Goal: Find contact information: Find contact information

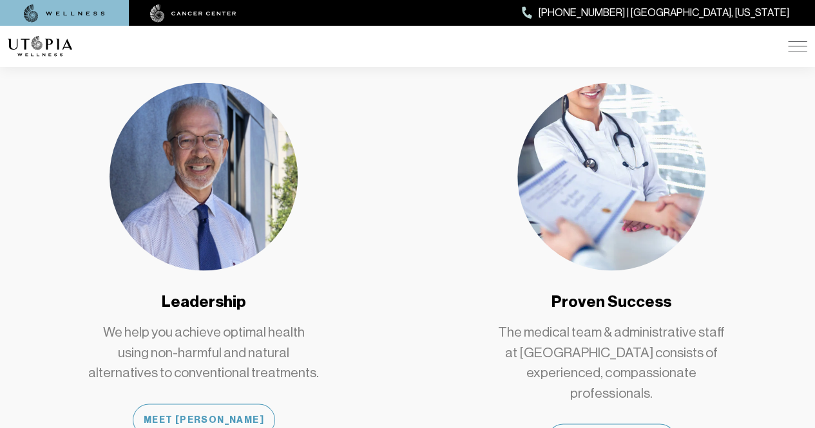
scroll to position [1031, 0]
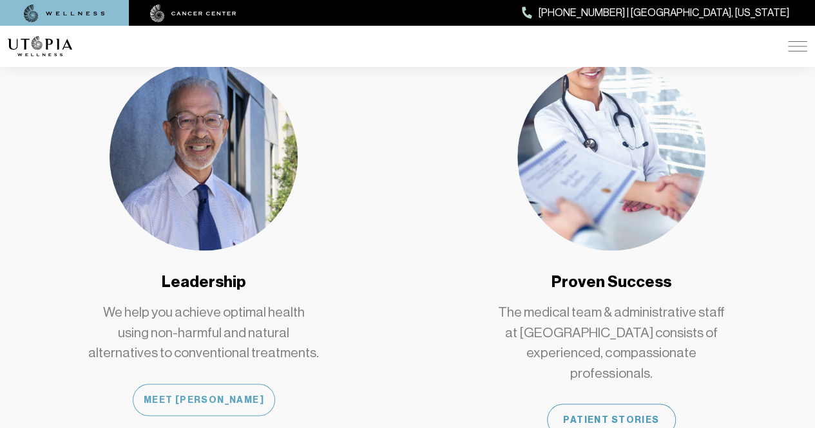
click at [240, 384] on div "Meet [PERSON_NAME]" at bounding box center [204, 400] width 142 height 32
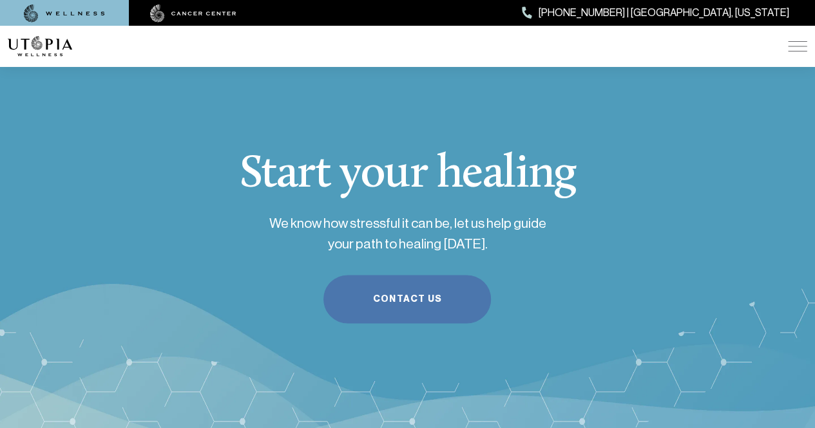
scroll to position [3219, 0]
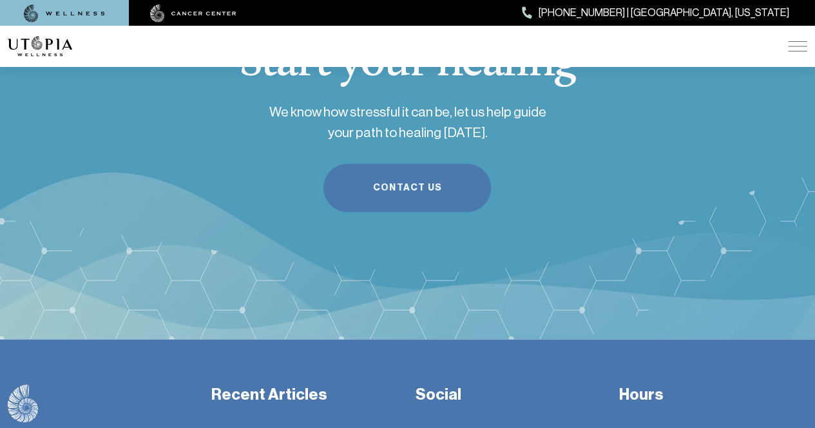
click at [397, 164] on link "Contact Us" at bounding box center [407, 188] width 168 height 48
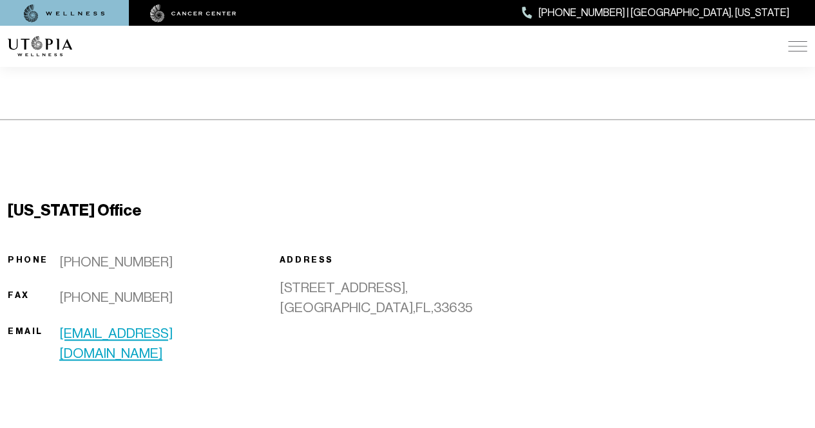
scroll to position [942, 0]
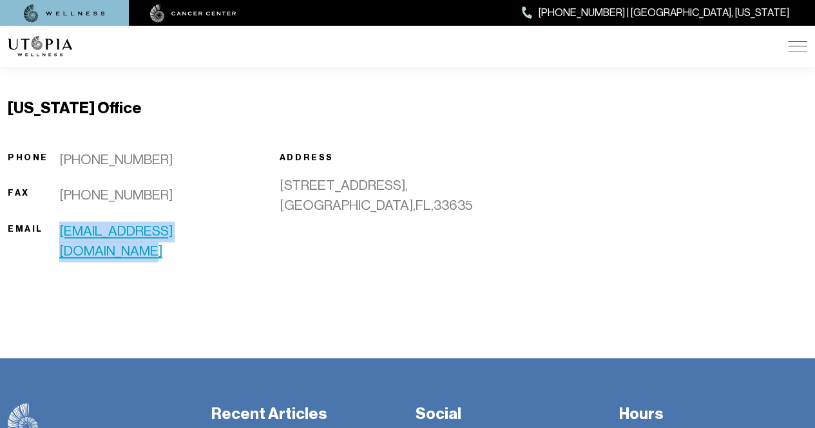
drag, startPoint x: 235, startPoint y: 230, endPoint x: 55, endPoint y: 233, distance: 179.8
click at [55, 233] on div "Email [EMAIL_ADDRESS][DOMAIN_NAME]" at bounding box center [136, 242] width 256 height 41
copy div "[EMAIL_ADDRESS][DOMAIN_NAME]"
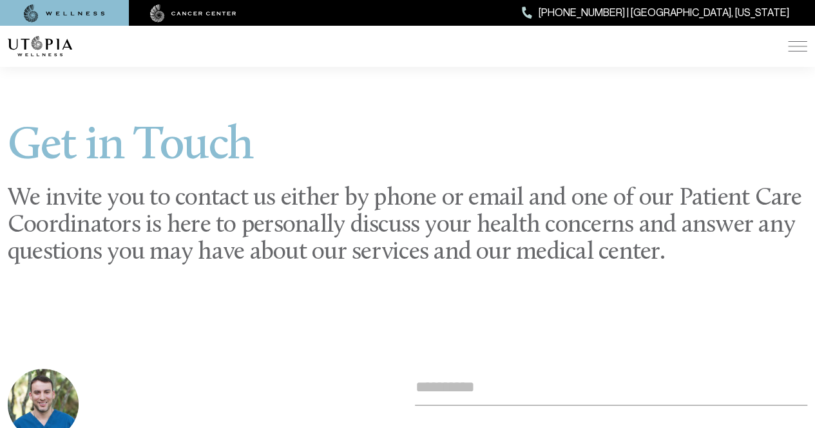
scroll to position [0, 0]
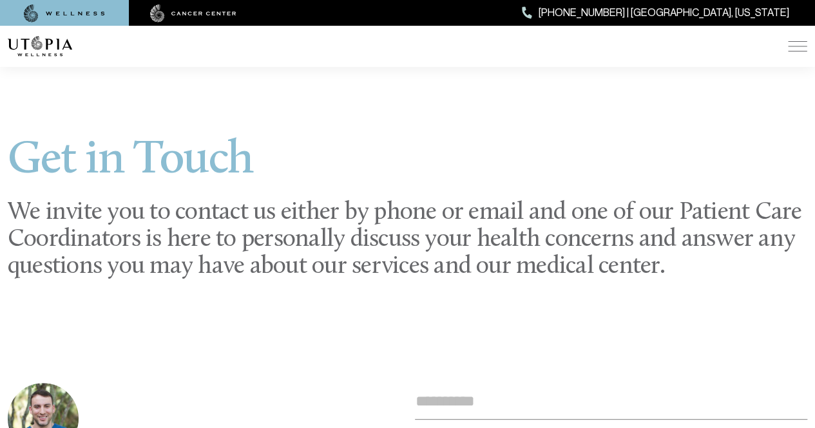
click at [195, 14] on img at bounding box center [193, 14] width 86 height 18
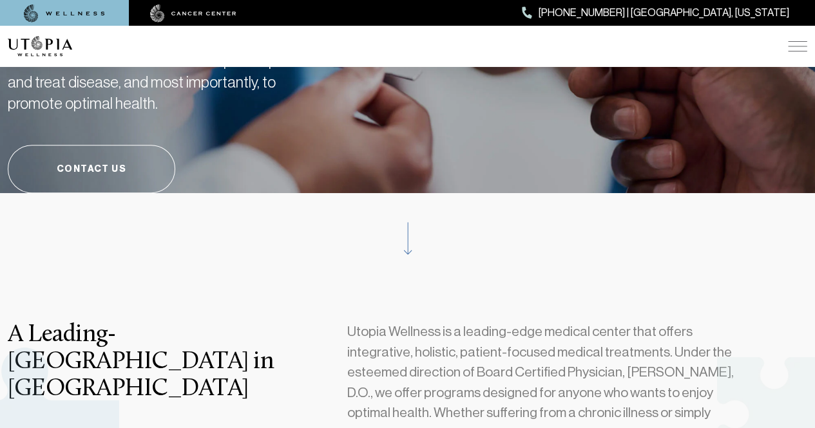
scroll to position [387, 0]
